Goal: Obtain resource: Download file/media

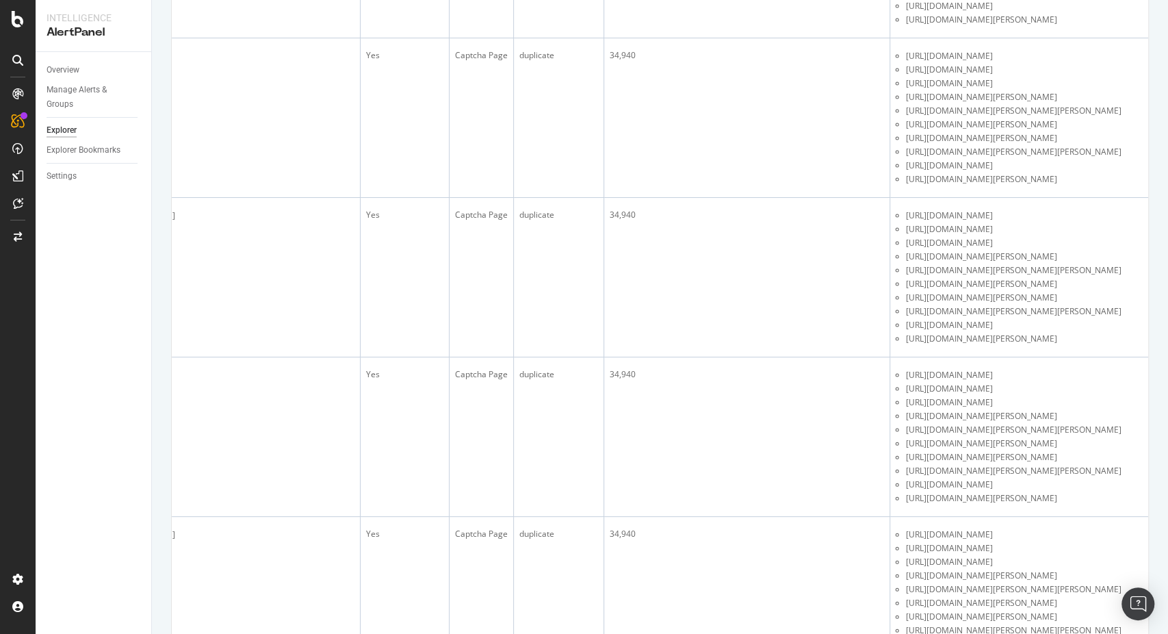
scroll to position [0, 244]
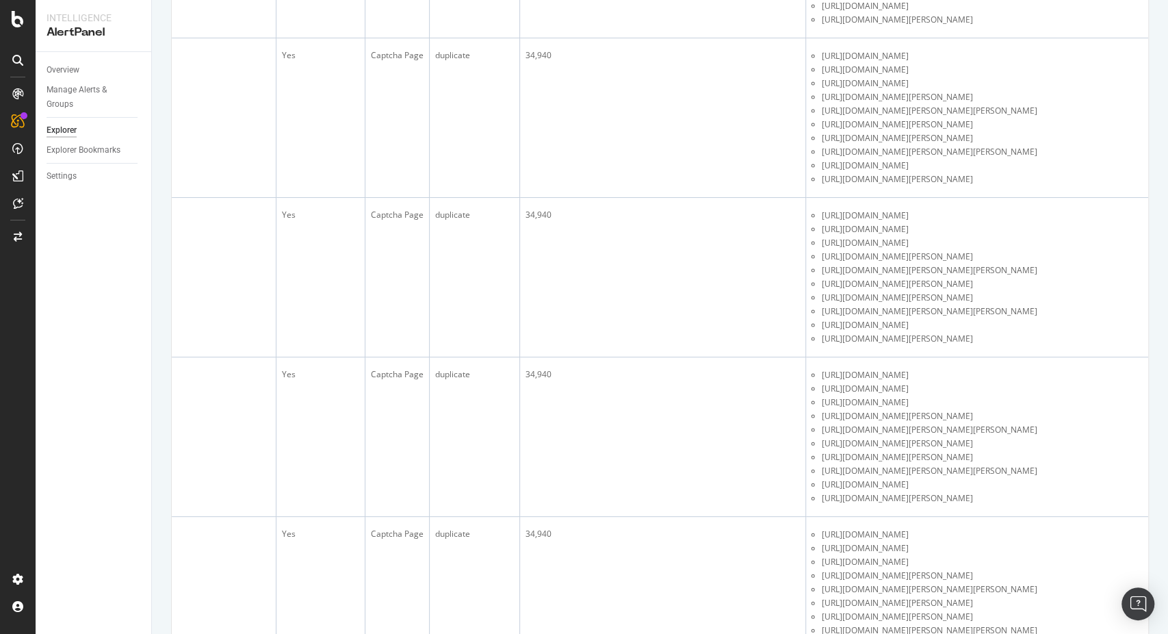
drag, startPoint x: 471, startPoint y: 575, endPoint x: 1157, endPoint y: 549, distance: 686.4
click at [1157, 549] on div "AlertPanel Explorer Duplicate Page Titles talksport.com 10m URL Weekly 2025 Aug…" at bounding box center [660, 317] width 1016 height 634
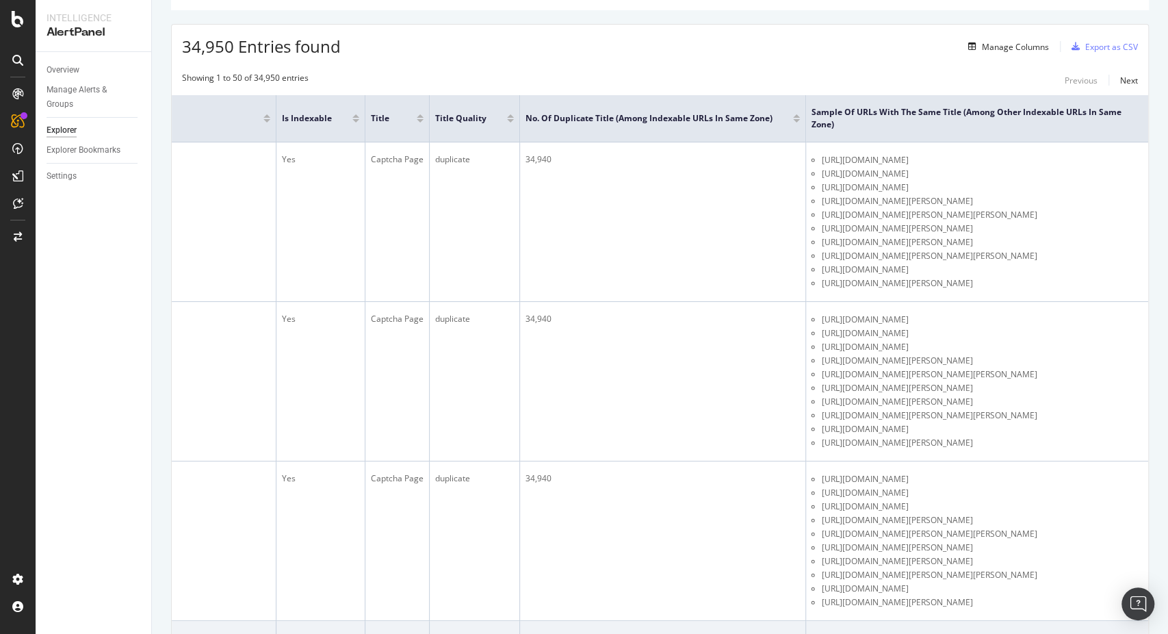
scroll to position [228, 0]
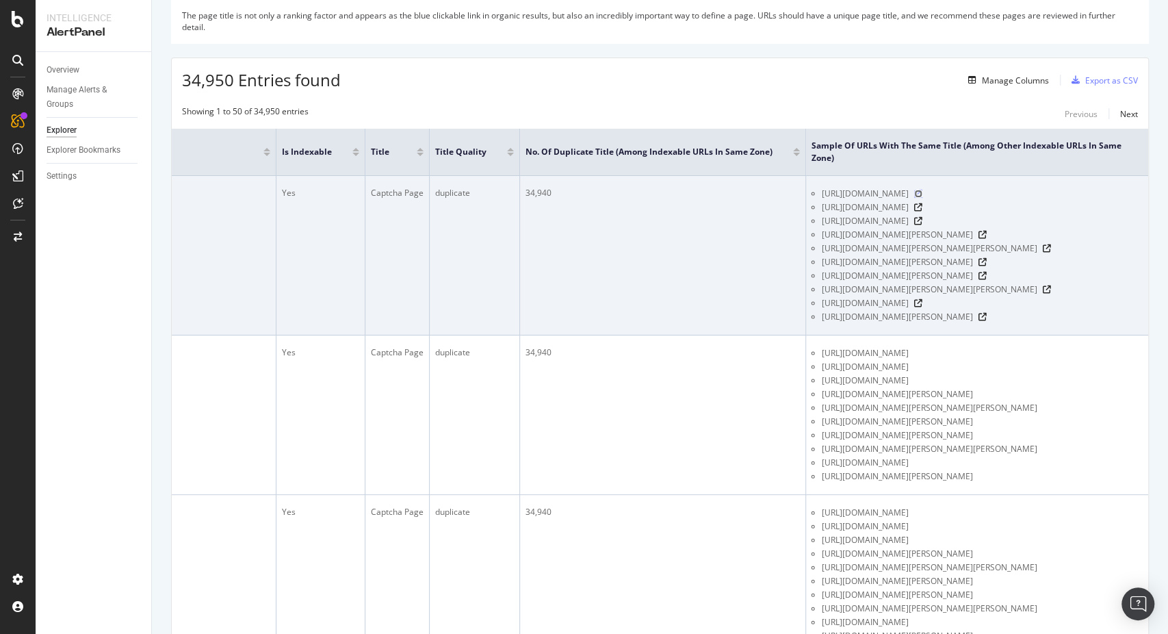
click at [923, 193] on icon at bounding box center [919, 194] width 8 height 8
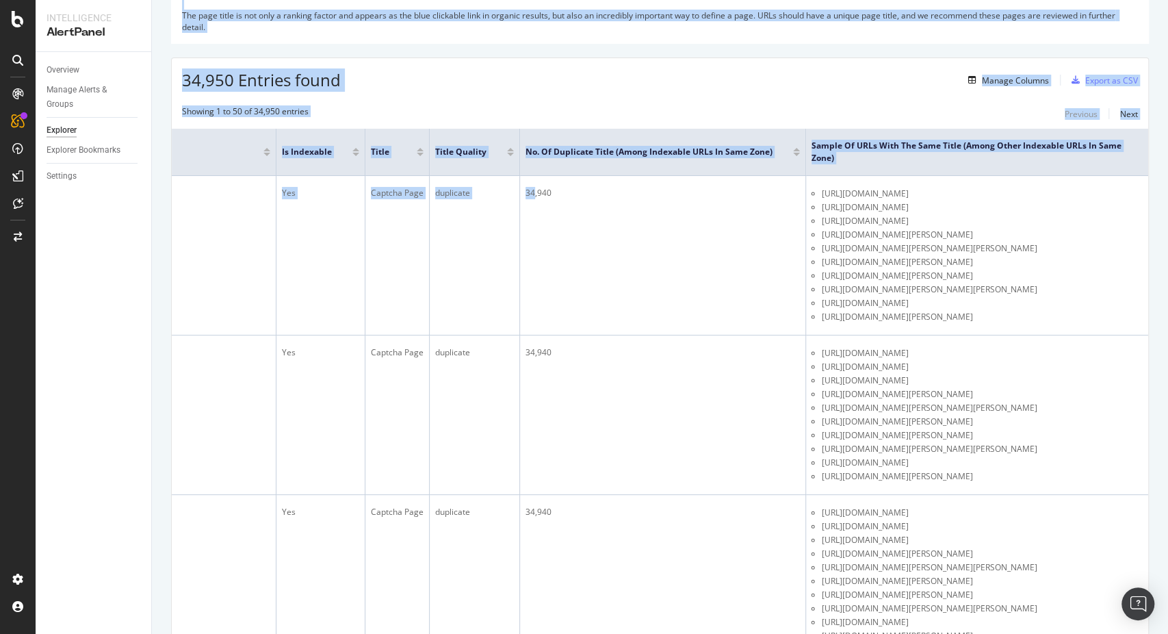
scroll to position [0, 0]
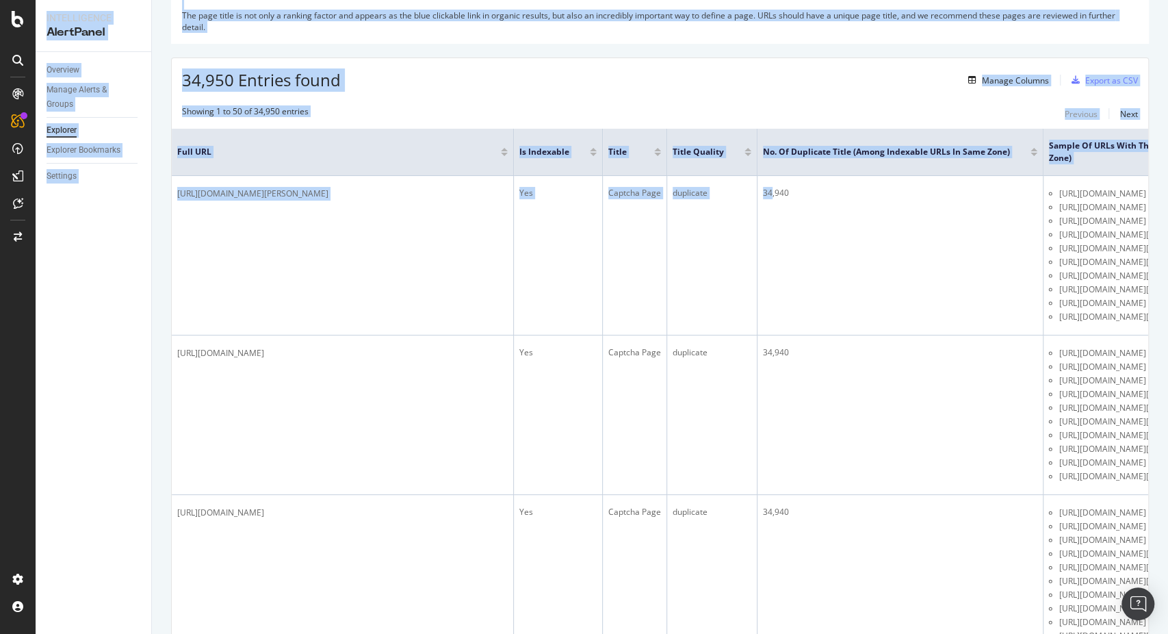
drag, startPoint x: 524, startPoint y: 248, endPoint x: 32, endPoint y: 285, distance: 492.9
click at [32, 285] on div "Intelligence AlertPanel Overview Manage Alerts & Groups Explorer Explorer Bookm…" at bounding box center [584, 317] width 1168 height 634
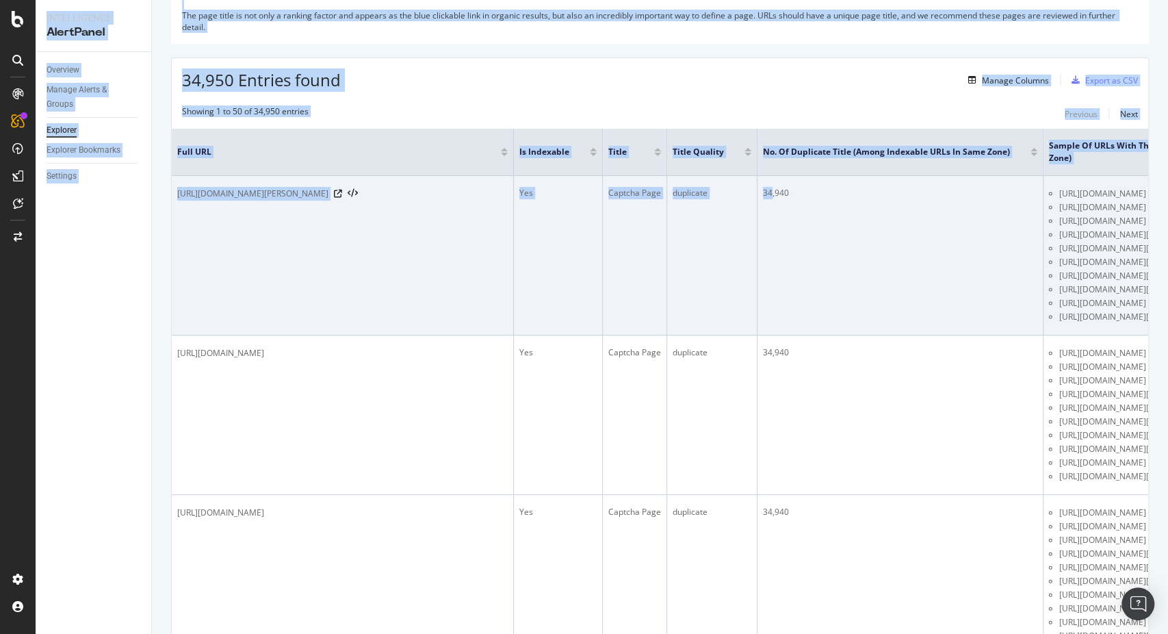
click at [342, 288] on td "https://talksport.com/tennis/3375757/jannick-sinner-iga-swiatek-wimbledon-champ…" at bounding box center [343, 255] width 342 height 159
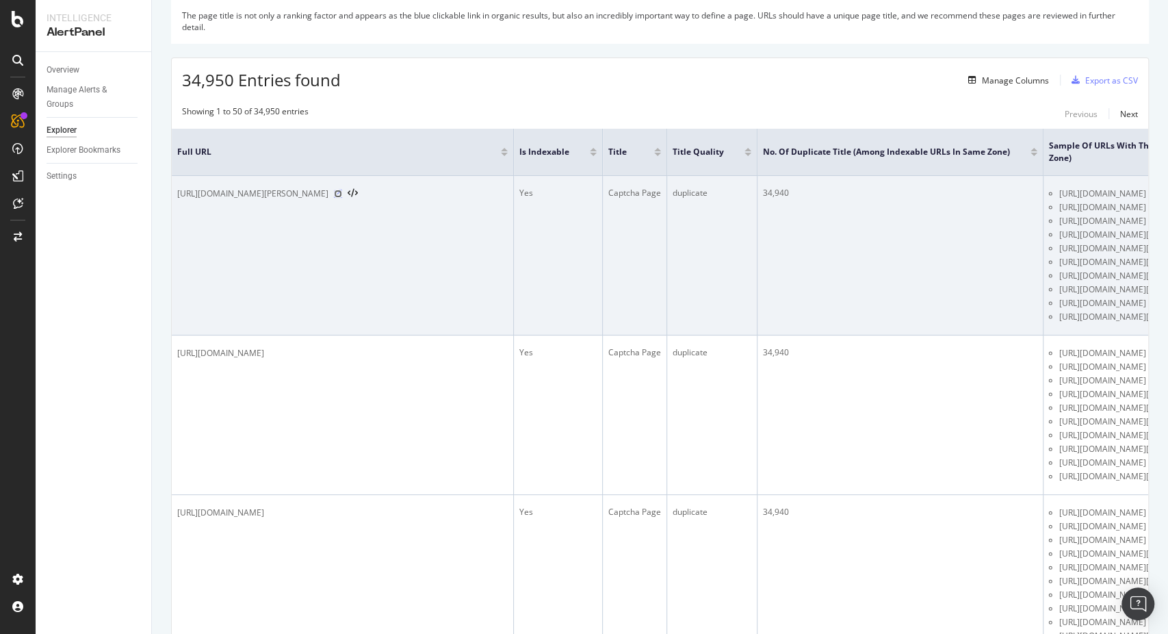
click at [342, 198] on icon at bounding box center [338, 194] width 8 height 8
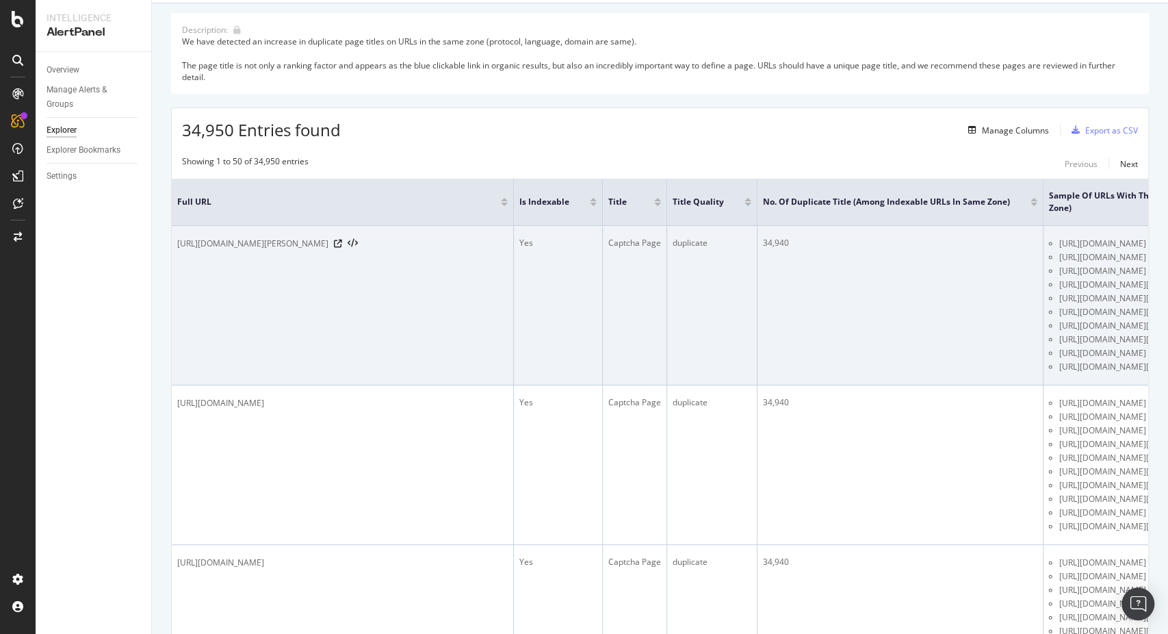
scroll to position [152, 0]
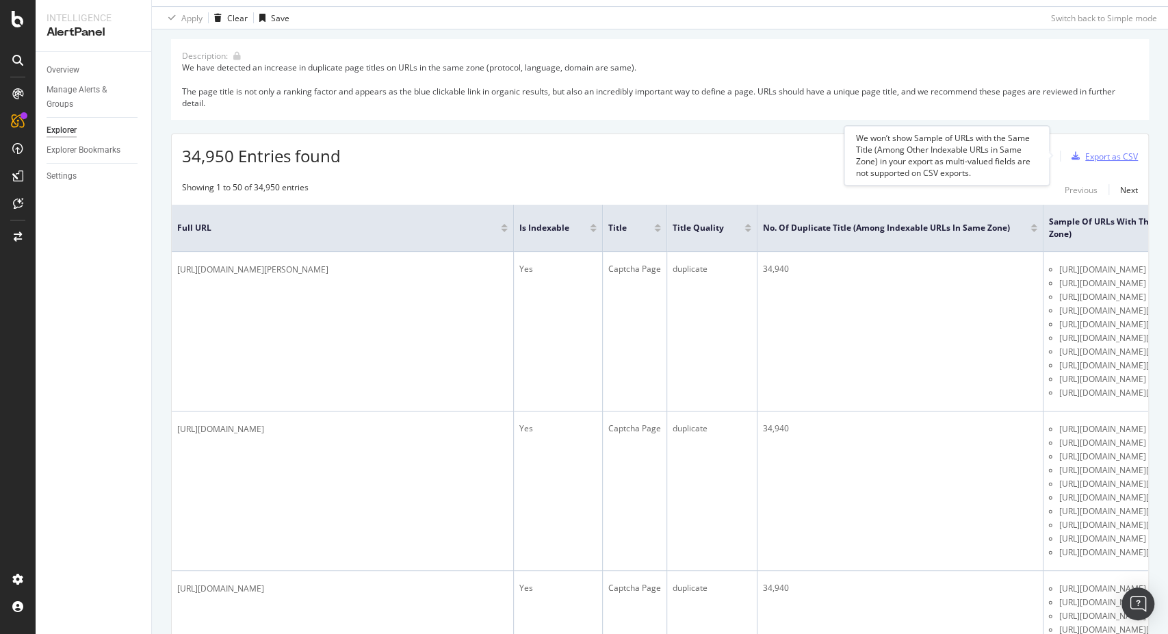
click at [1086, 153] on div "Export as CSV" at bounding box center [1112, 157] width 53 height 12
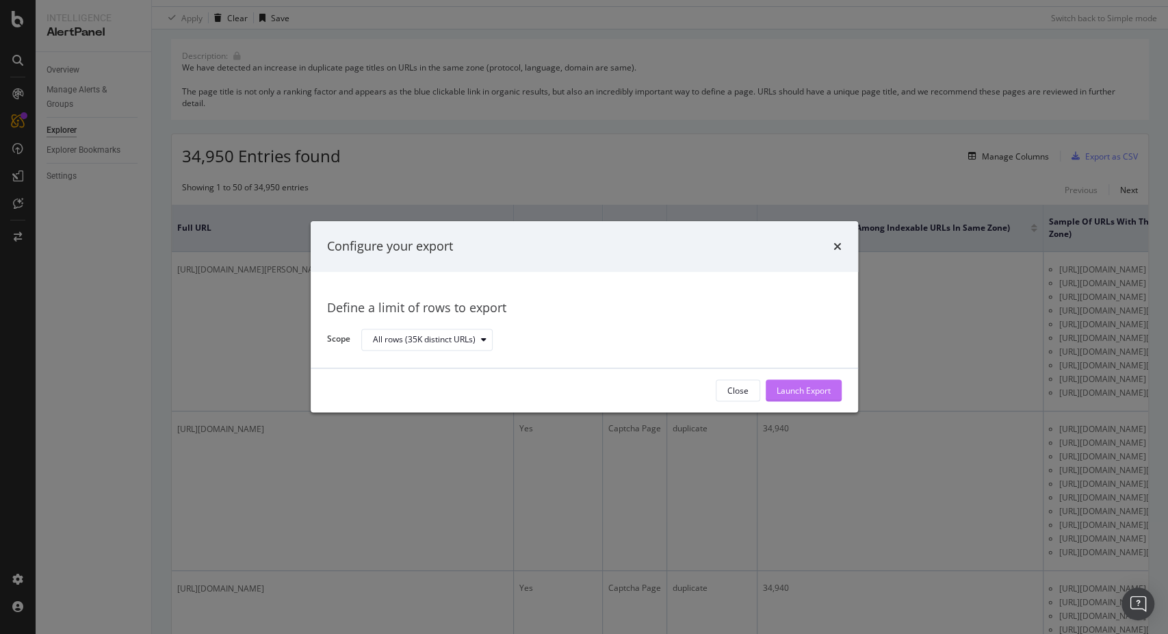
click at [793, 390] on div "Launch Export" at bounding box center [804, 391] width 54 height 12
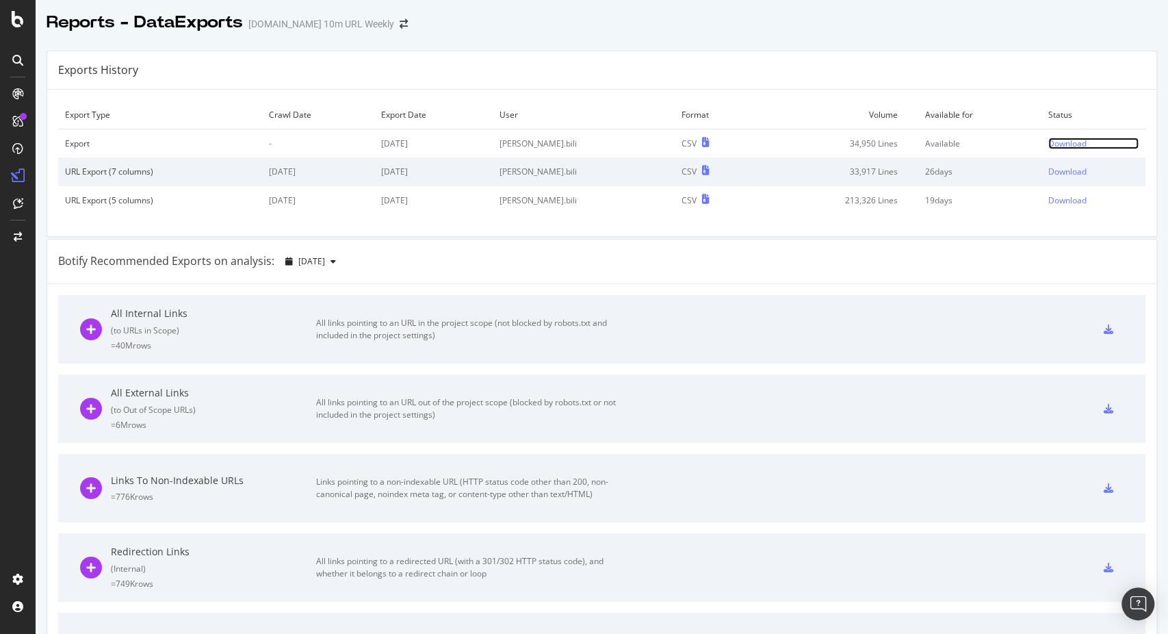
click at [1049, 149] on div "Download" at bounding box center [1068, 144] width 38 height 12
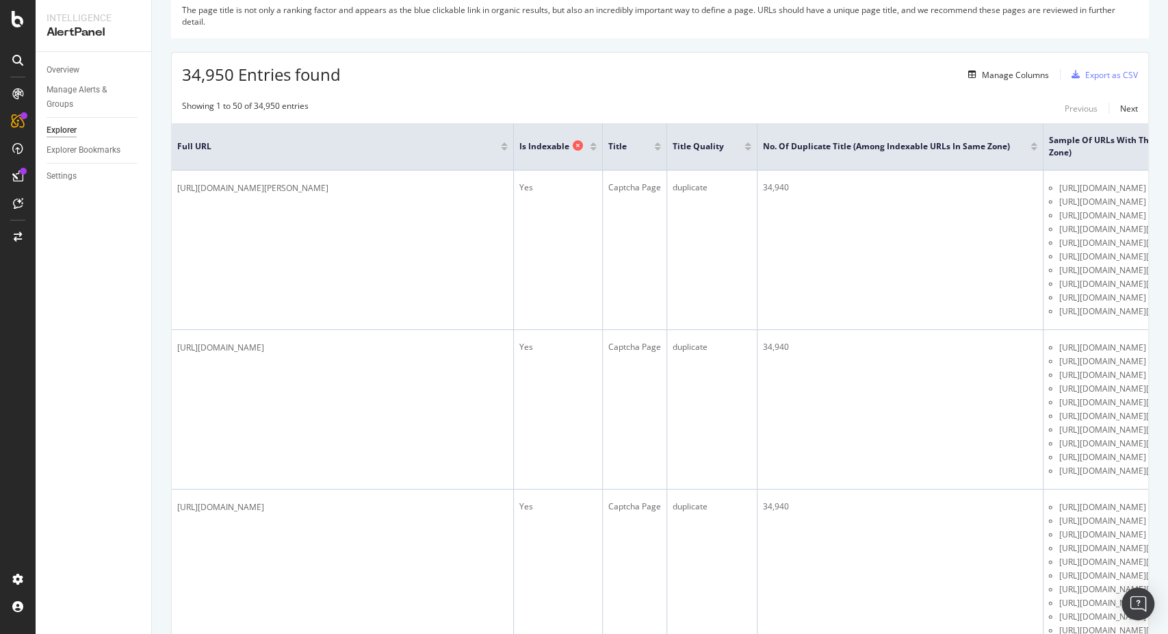
scroll to position [233, 0]
